Goal: Task Accomplishment & Management: Use online tool/utility

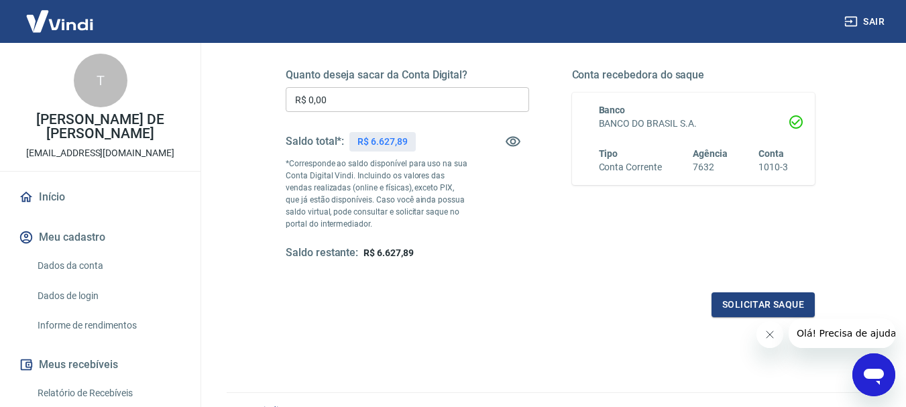
scroll to position [134, 0]
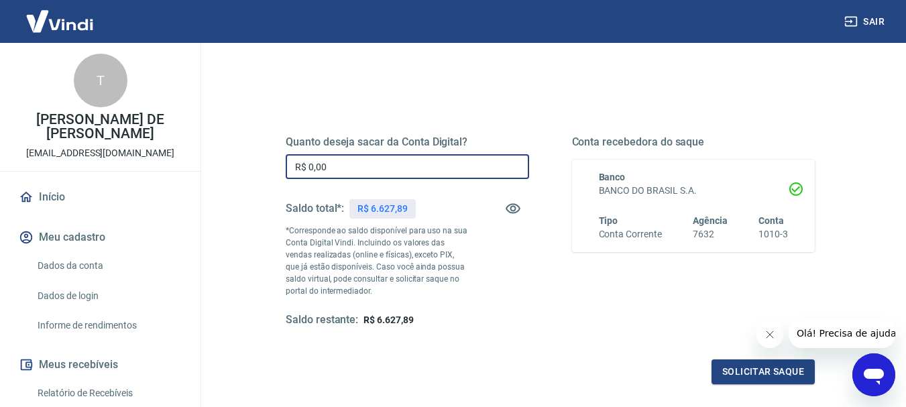
click at [472, 166] on input "R$ 0,00" at bounding box center [407, 166] width 243 height 25
type input "R$ 6.627,89"
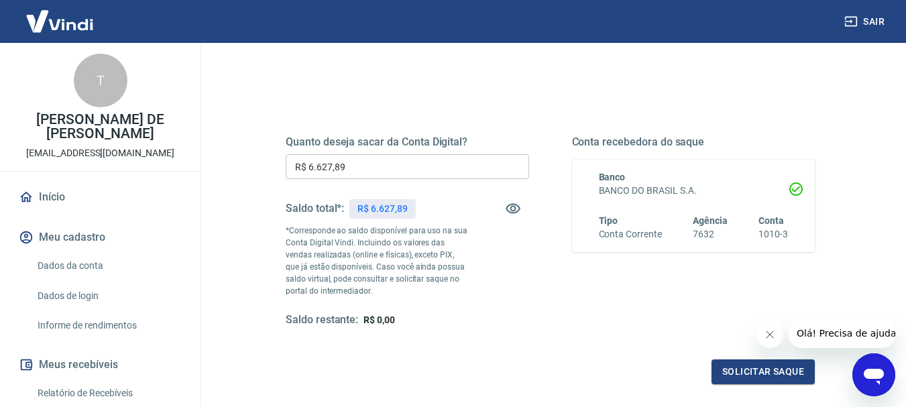
click at [764, 333] on icon "Fechar mensagem da empresa" at bounding box center [769, 334] width 11 height 11
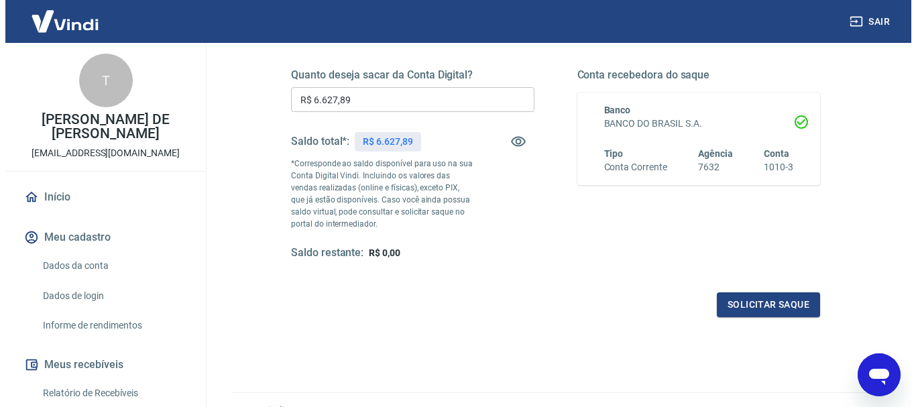
scroll to position [268, 0]
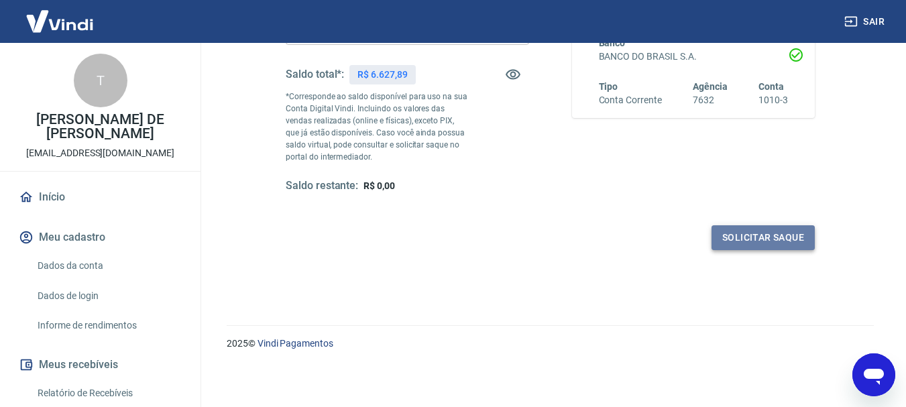
click at [781, 242] on button "Solicitar saque" at bounding box center [762, 237] width 103 height 25
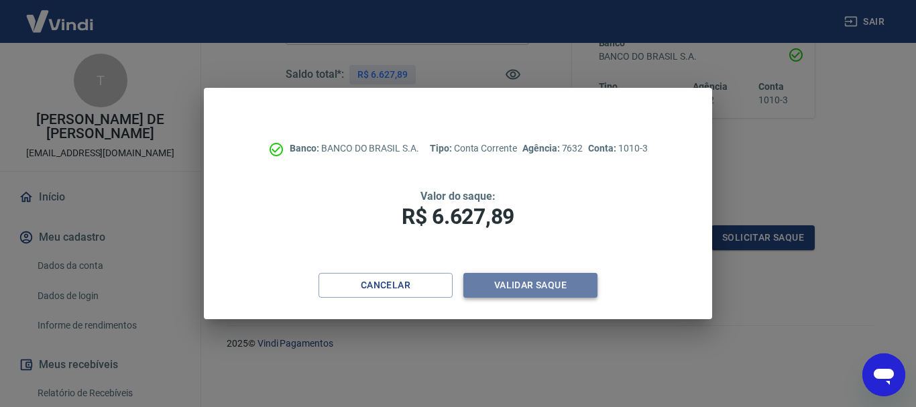
click at [567, 291] on button "Validar saque" at bounding box center [530, 285] width 134 height 25
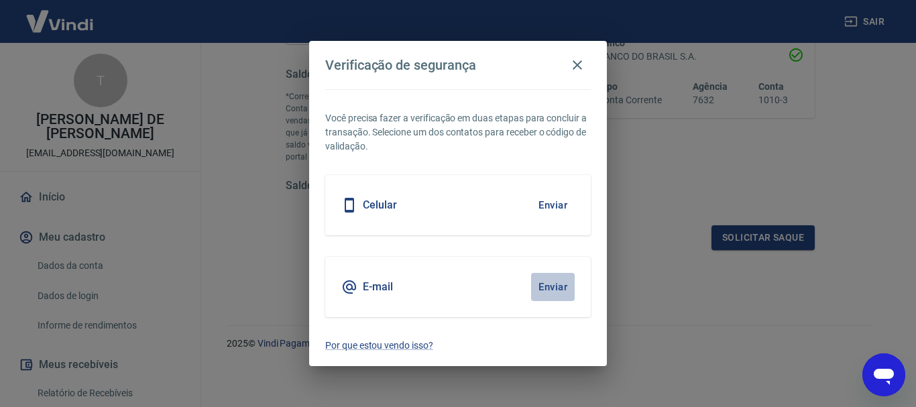
click at [552, 287] on button "Enviar" at bounding box center [553, 287] width 44 height 28
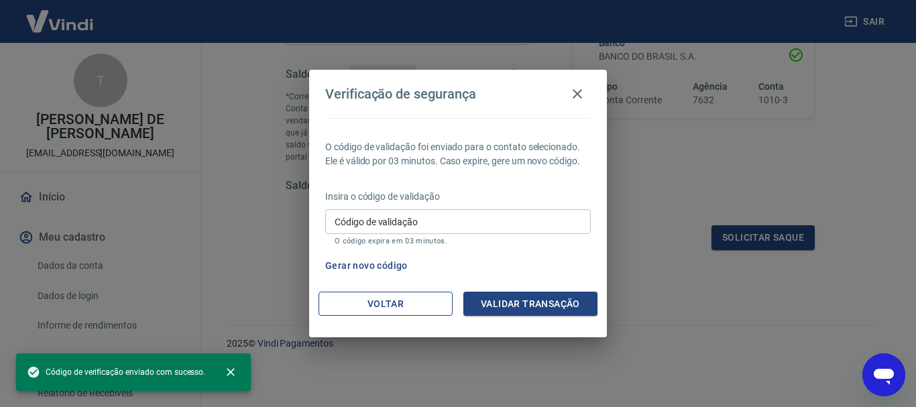
click at [434, 292] on button "Voltar" at bounding box center [385, 304] width 134 height 25
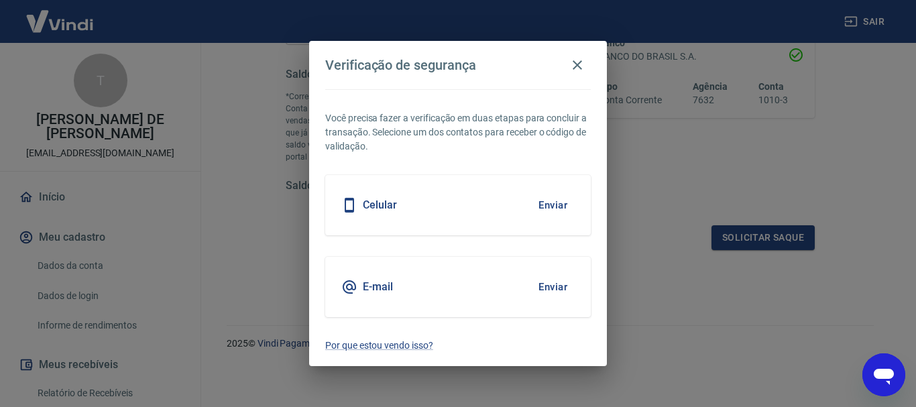
click at [569, 281] on button "Enviar" at bounding box center [553, 287] width 44 height 28
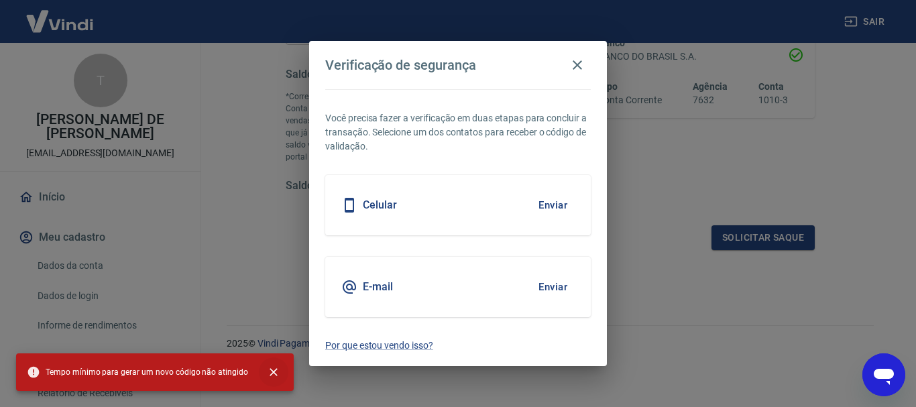
click at [269, 369] on icon "close" at bounding box center [273, 371] width 13 height 13
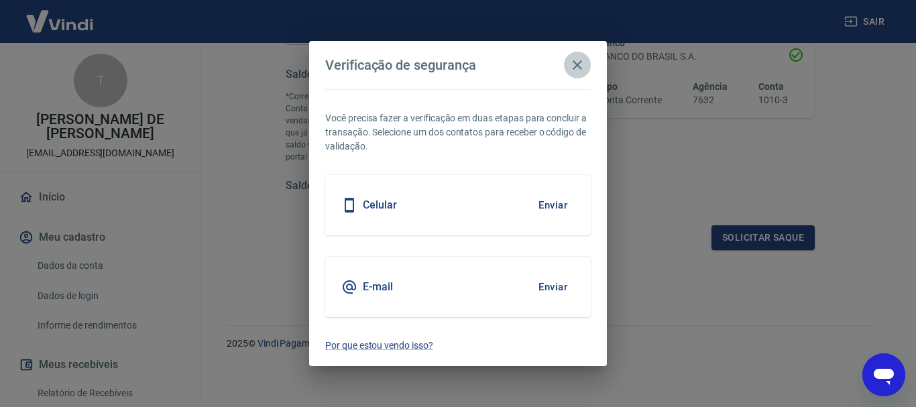
click at [577, 66] on icon "button" at bounding box center [577, 64] width 9 height 9
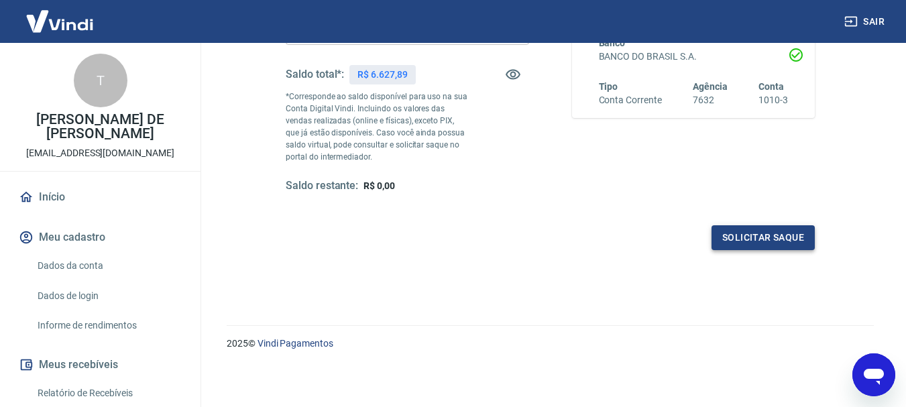
click at [752, 237] on button "Solicitar saque" at bounding box center [762, 237] width 103 height 25
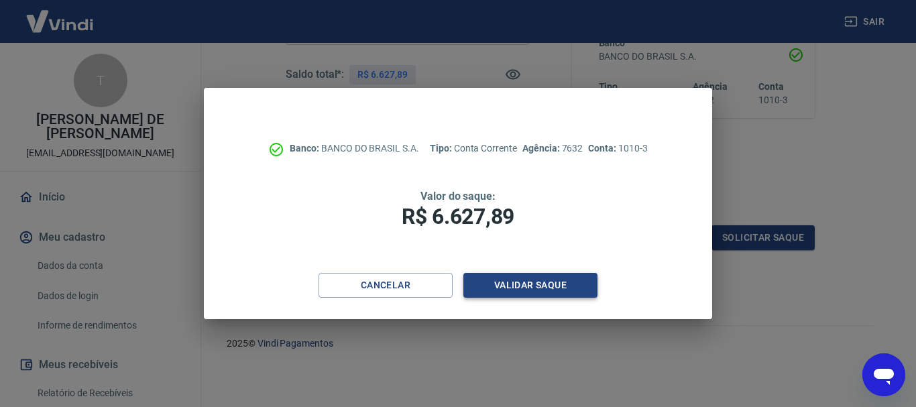
click at [534, 286] on button "Validar saque" at bounding box center [530, 285] width 134 height 25
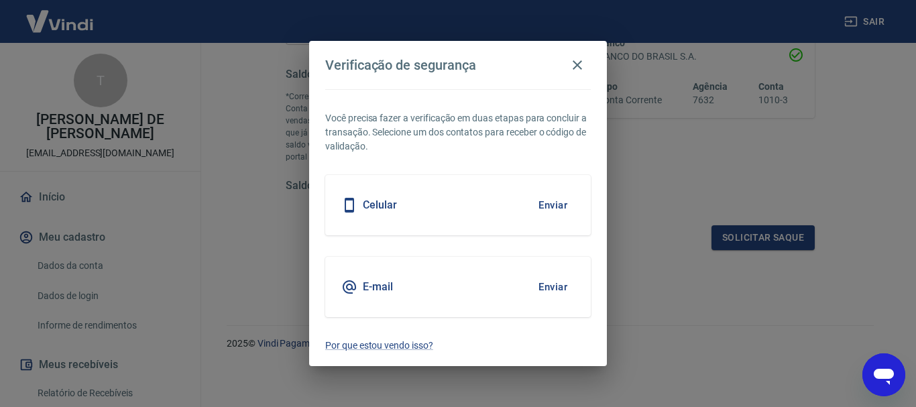
click at [492, 283] on div "E-mail Enviar" at bounding box center [457, 287] width 265 height 60
click at [565, 286] on button "Enviar" at bounding box center [553, 287] width 44 height 28
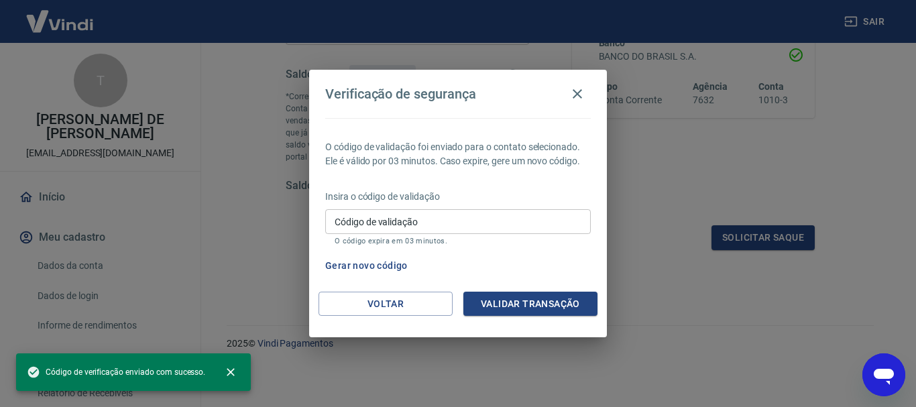
click at [428, 223] on input "Código de validação" at bounding box center [457, 221] width 265 height 25
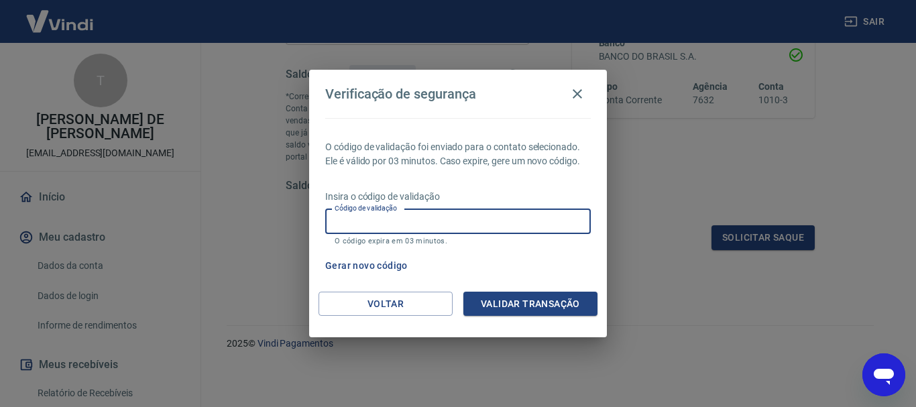
paste input "485903"
type input "485903"
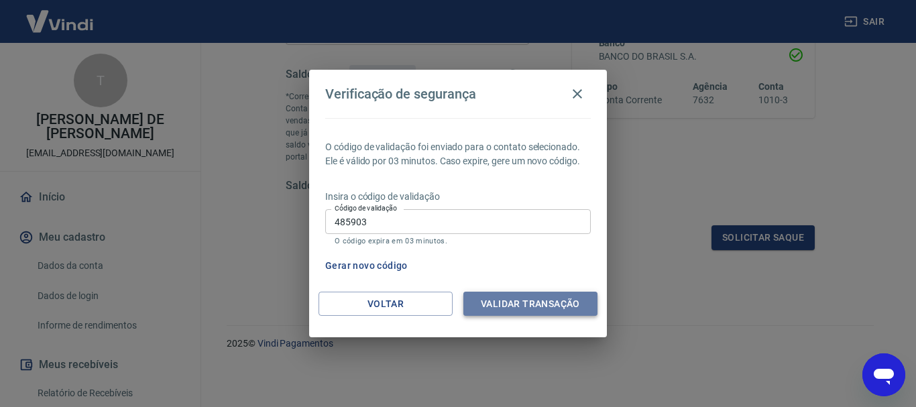
click at [552, 300] on button "Validar transação" at bounding box center [530, 304] width 134 height 25
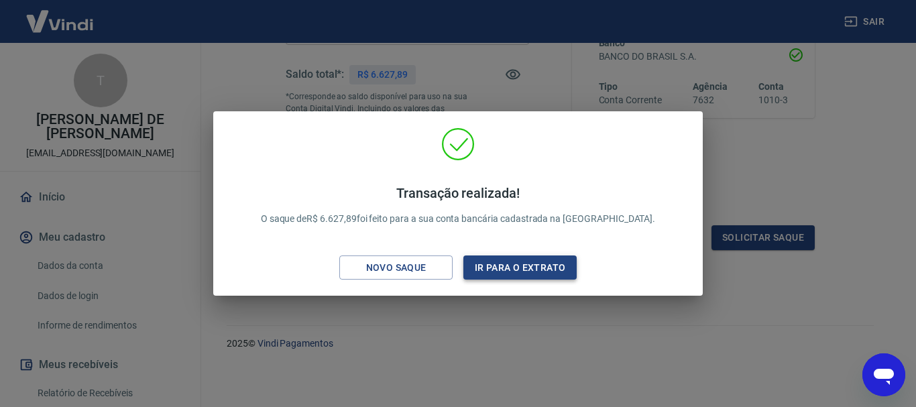
click at [524, 272] on button "Ir para o extrato" at bounding box center [519, 267] width 113 height 25
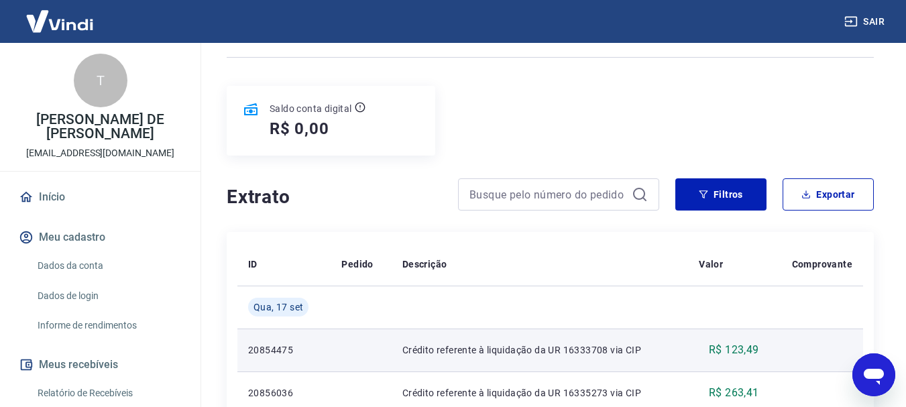
scroll to position [114, 0]
